Goal: Task Accomplishment & Management: Manage account settings

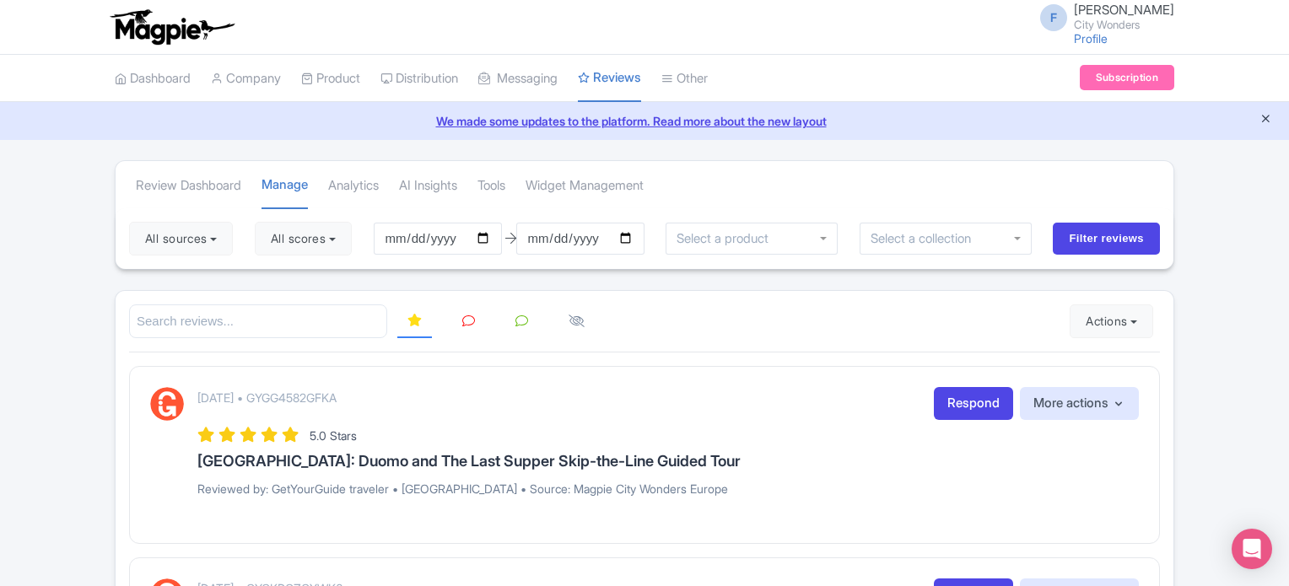
click at [1264, 124] on icon "Close announcement" at bounding box center [1265, 118] width 13 height 13
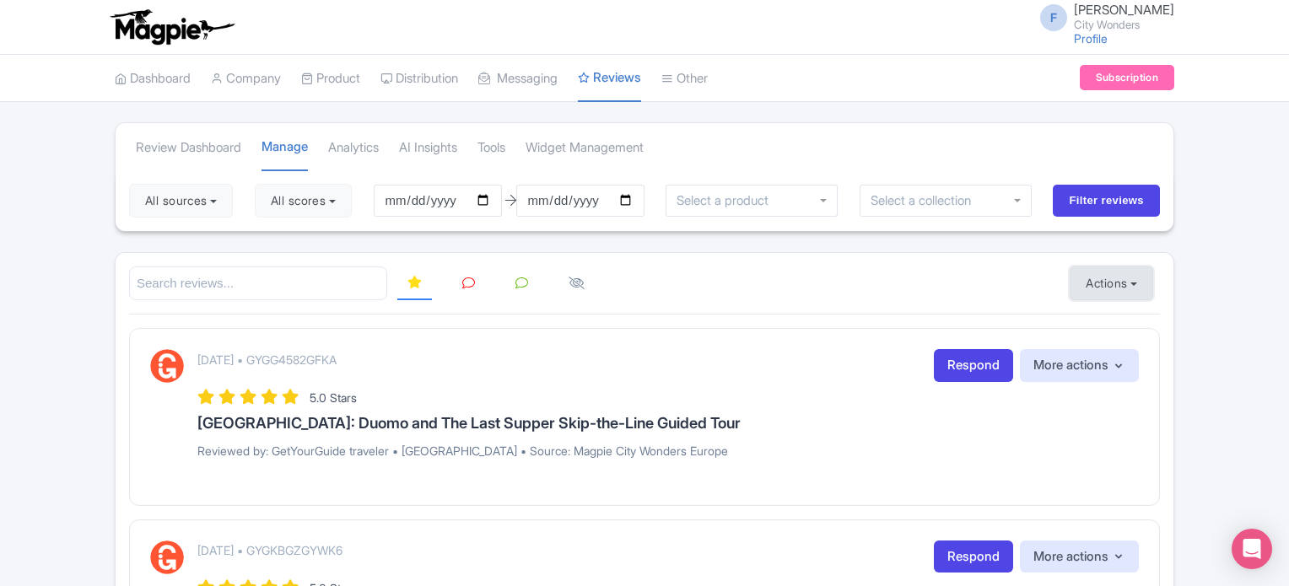
click at [1102, 288] on button "Actions" at bounding box center [1112, 284] width 84 height 34
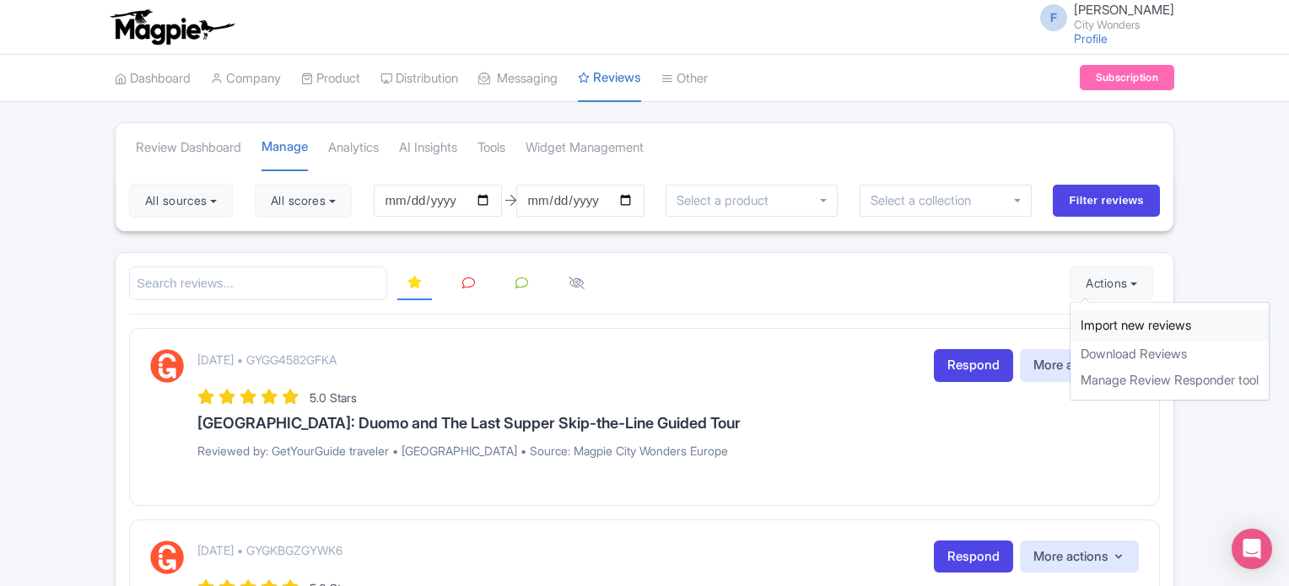
click at [1096, 322] on link "Import new reviews" at bounding box center [1169, 326] width 198 height 33
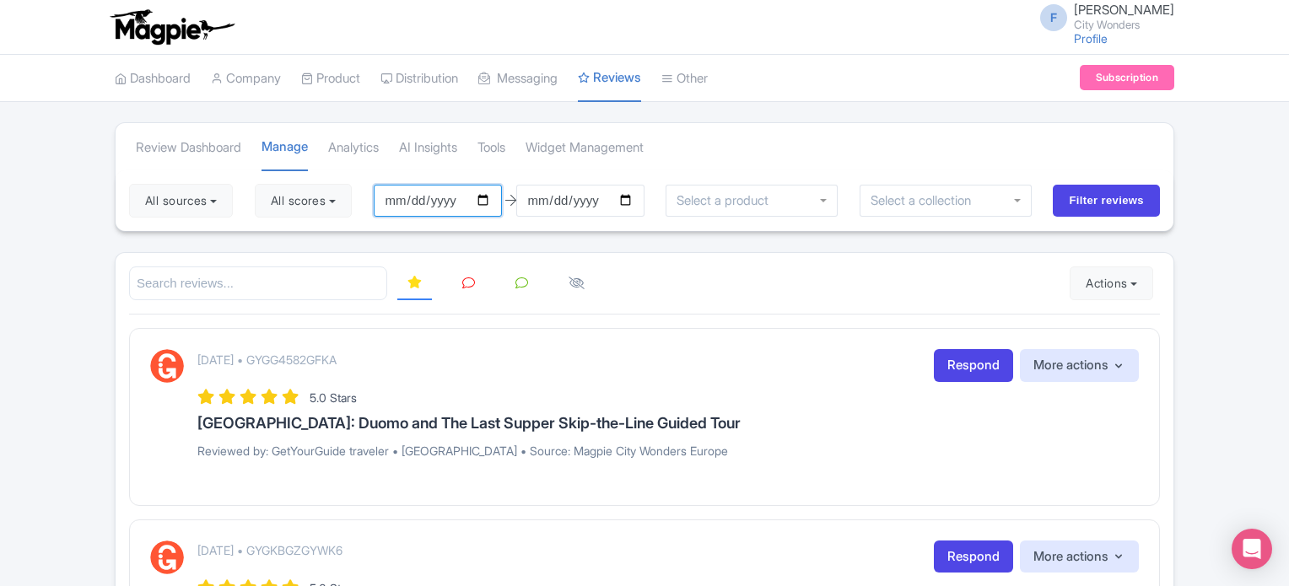
click at [479, 201] on input "[DATE]" at bounding box center [438, 201] width 128 height 32
click at [486, 201] on input "[DATE]" at bounding box center [438, 201] width 128 height 32
type input "[DATE]"
click at [308, 211] on button "All scores" at bounding box center [303, 201] width 97 height 34
